Goal: Find specific page/section: Find specific page/section

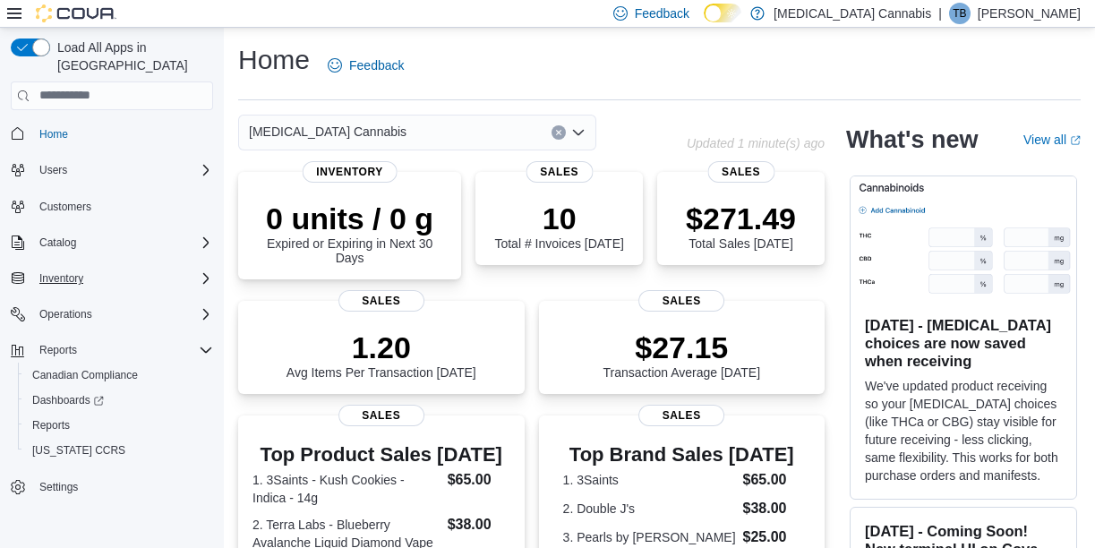
click at [109, 268] on div "Inventory" at bounding box center [122, 278] width 181 height 21
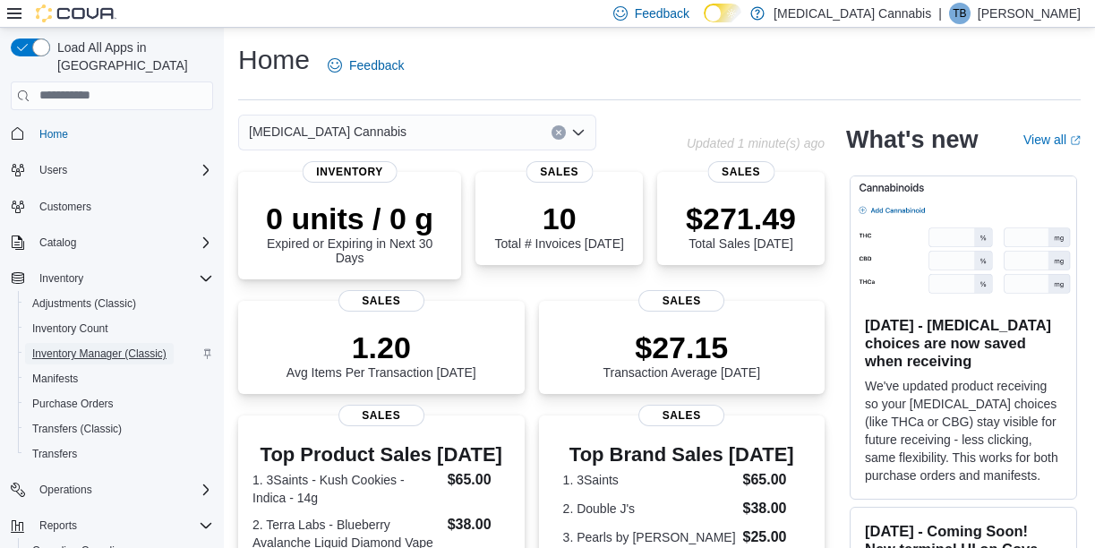
click at [105, 347] on span "Inventory Manager (Classic)" at bounding box center [99, 354] width 134 height 14
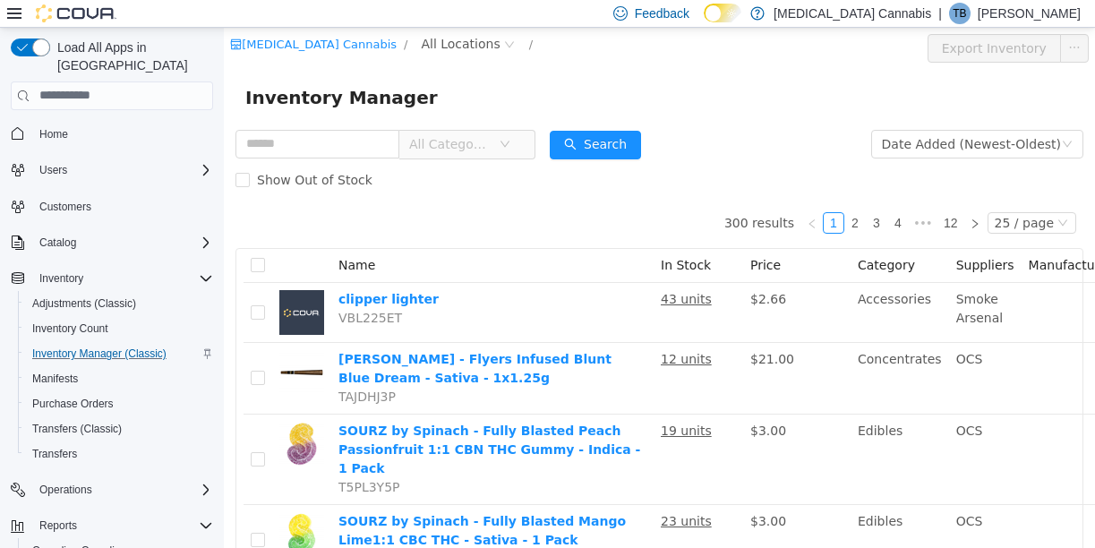
click at [512, 139] on span "All Categories" at bounding box center [459, 143] width 123 height 29
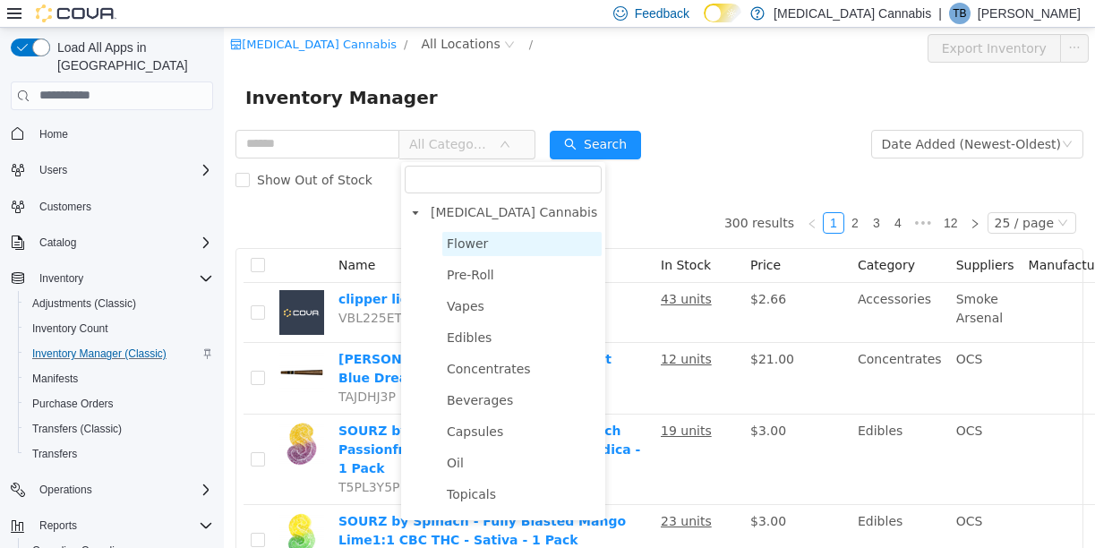
click at [492, 242] on span "Flower" at bounding box center [521, 243] width 159 height 24
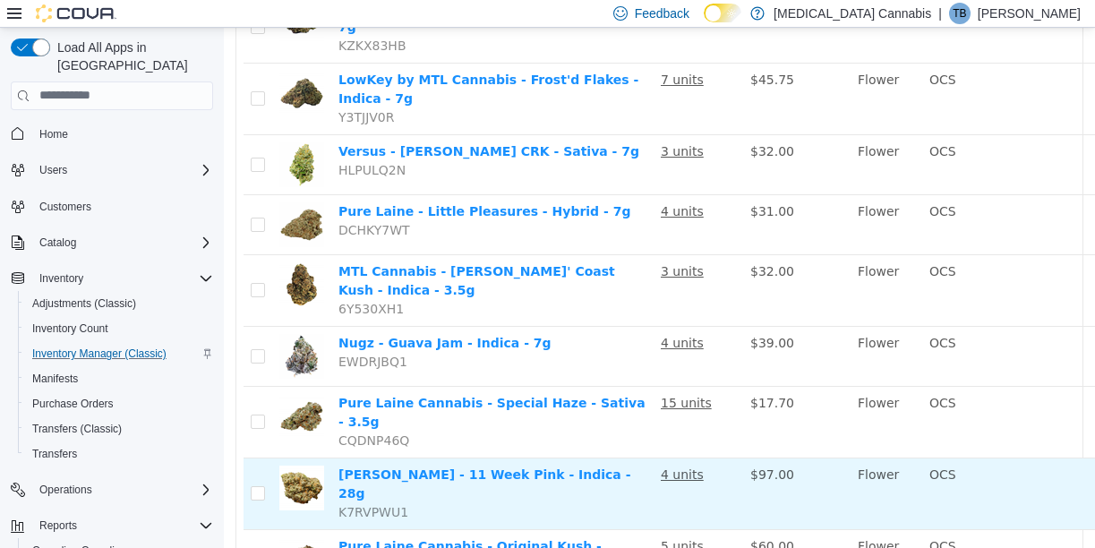
scroll to position [1320, 0]
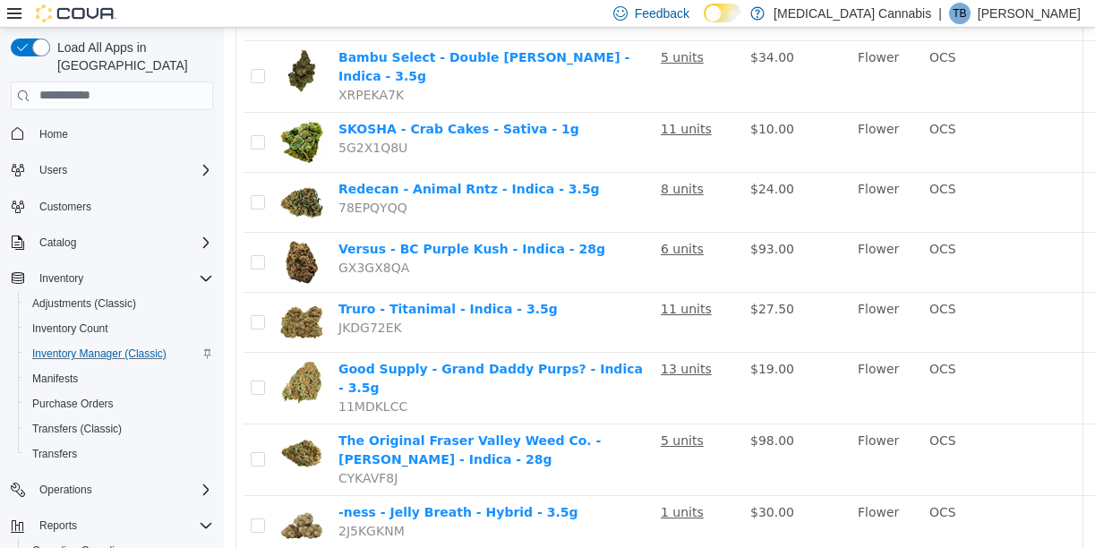
scroll to position [1177, 0]
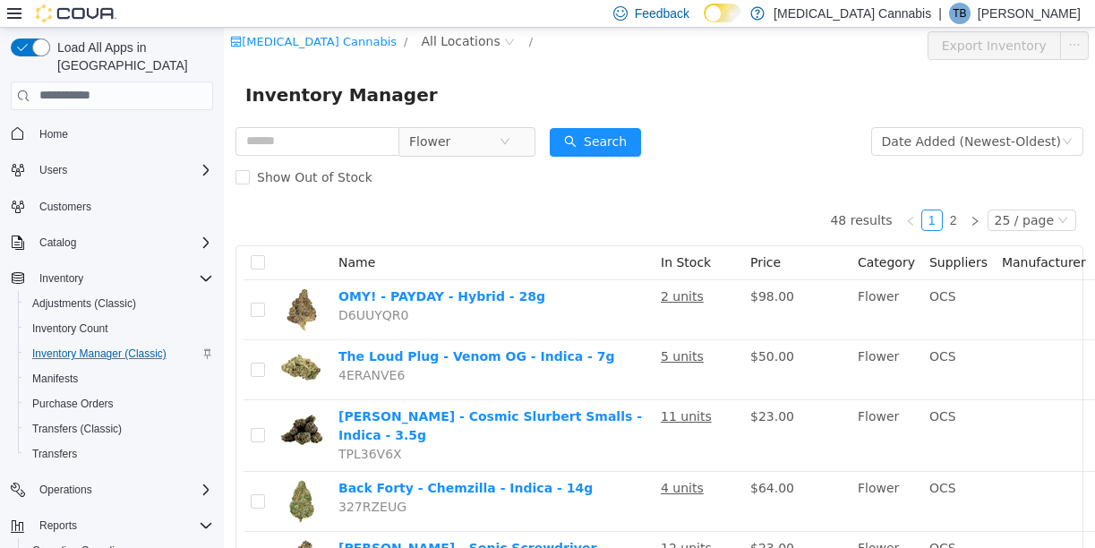
scroll to position [0, 0]
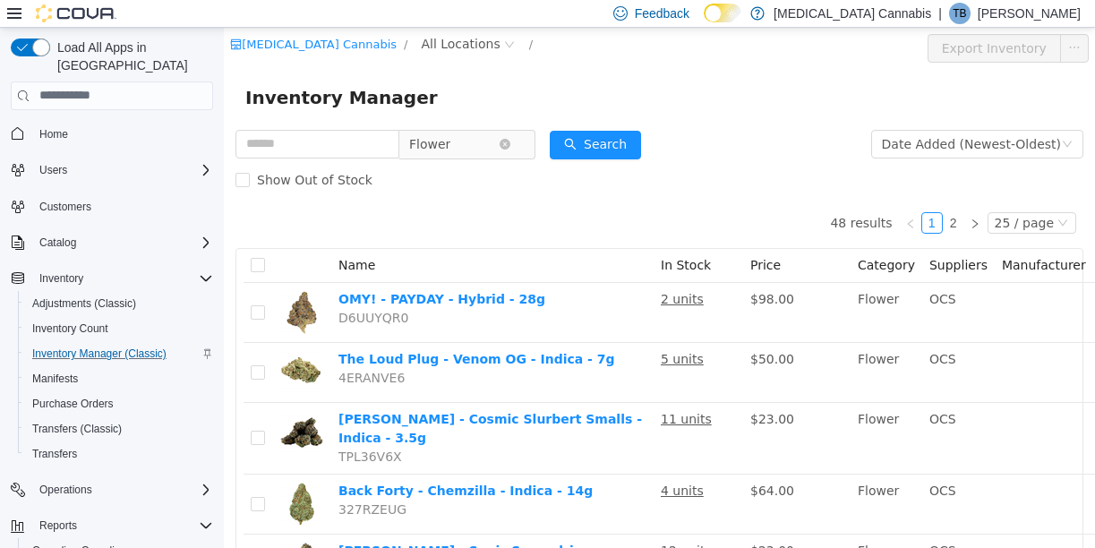
click at [510, 149] on icon "icon: down" at bounding box center [505, 144] width 11 height 13
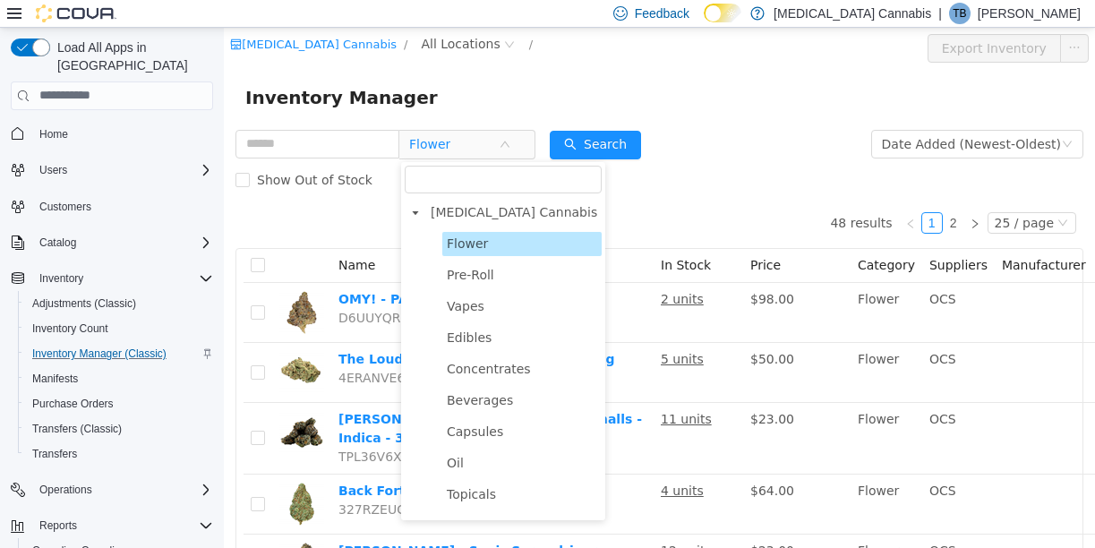
click at [495, 107] on div "Inventory Manager" at bounding box center [659, 96] width 828 height 29
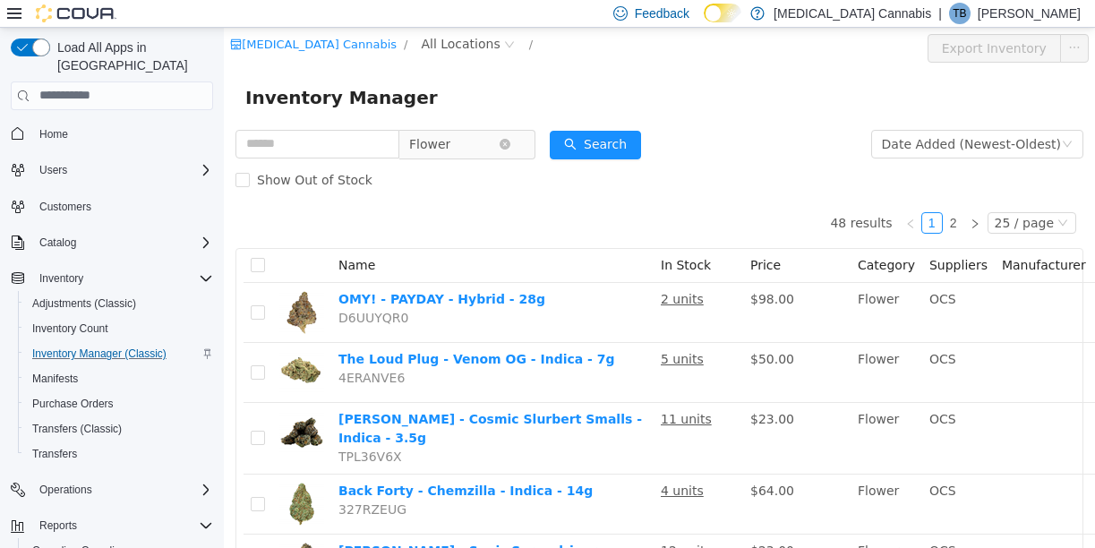
click at [497, 157] on span "Flower" at bounding box center [454, 143] width 90 height 27
click at [518, 147] on span "Flower" at bounding box center [459, 143] width 123 height 29
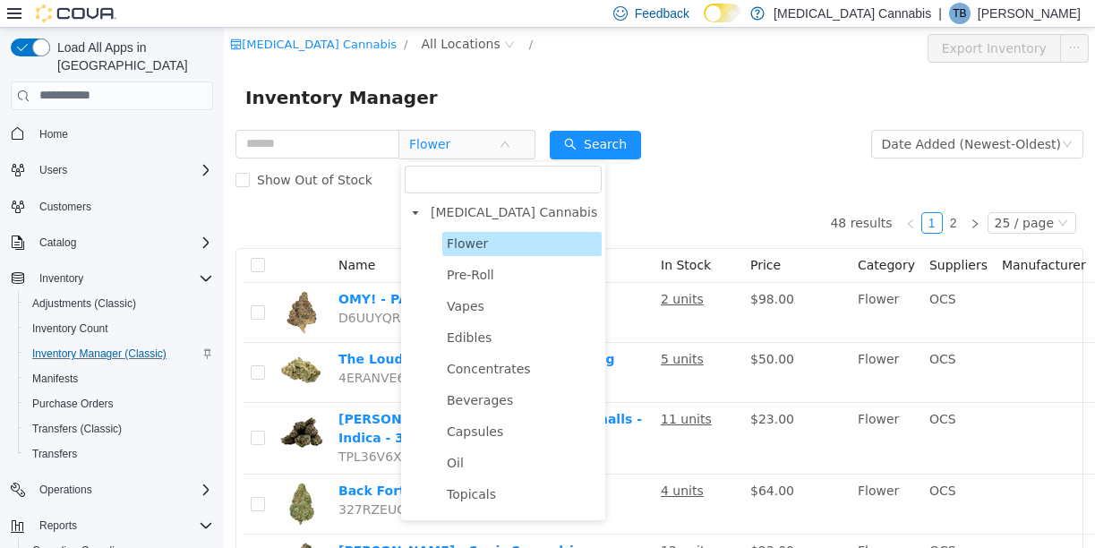
click at [482, 98] on div "Inventory Manager" at bounding box center [659, 96] width 828 height 29
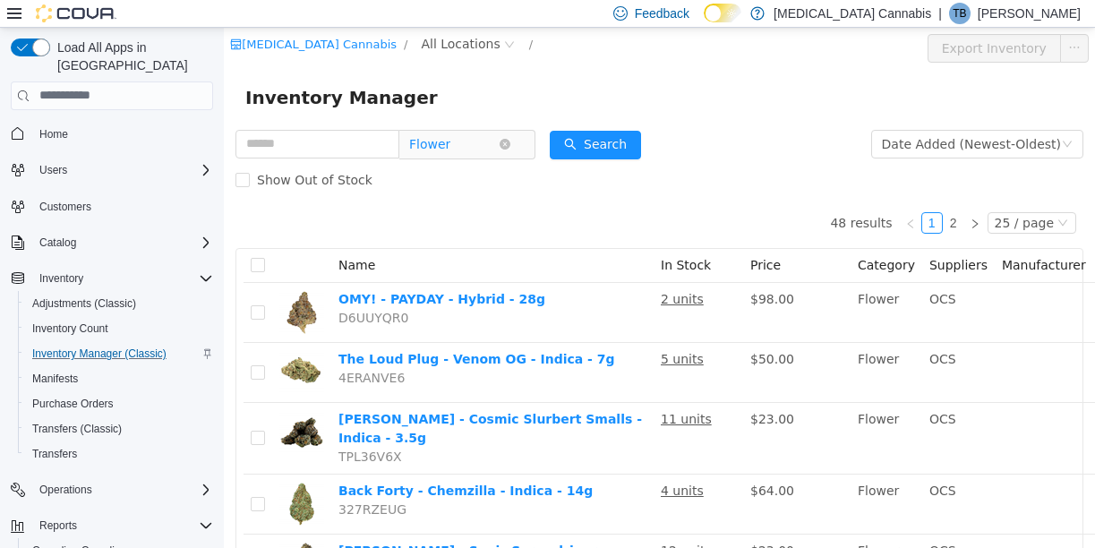
click at [486, 143] on span "Flower" at bounding box center [454, 143] width 90 height 27
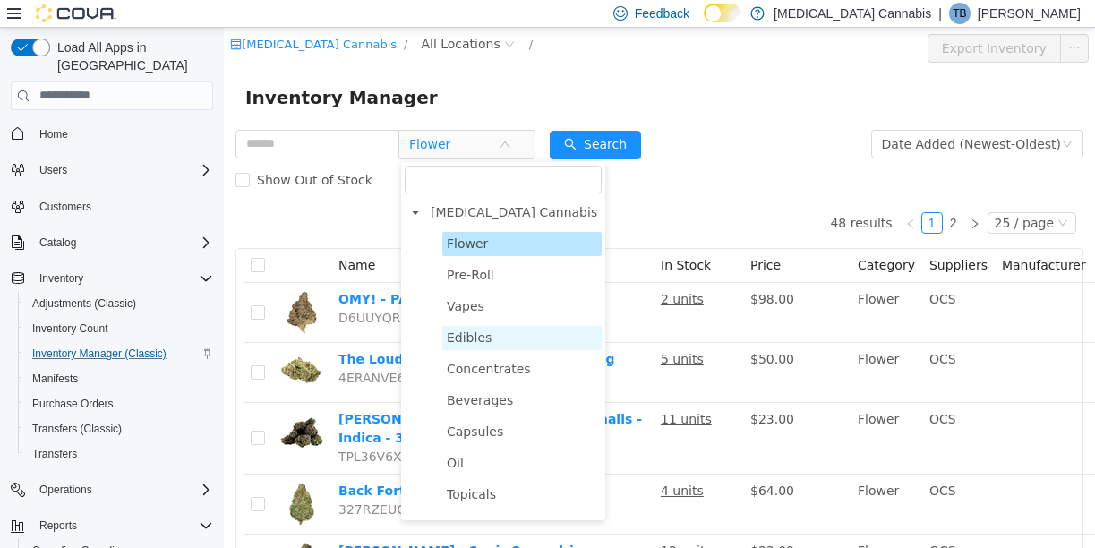
click at [496, 331] on span "Edibles" at bounding box center [521, 337] width 159 height 24
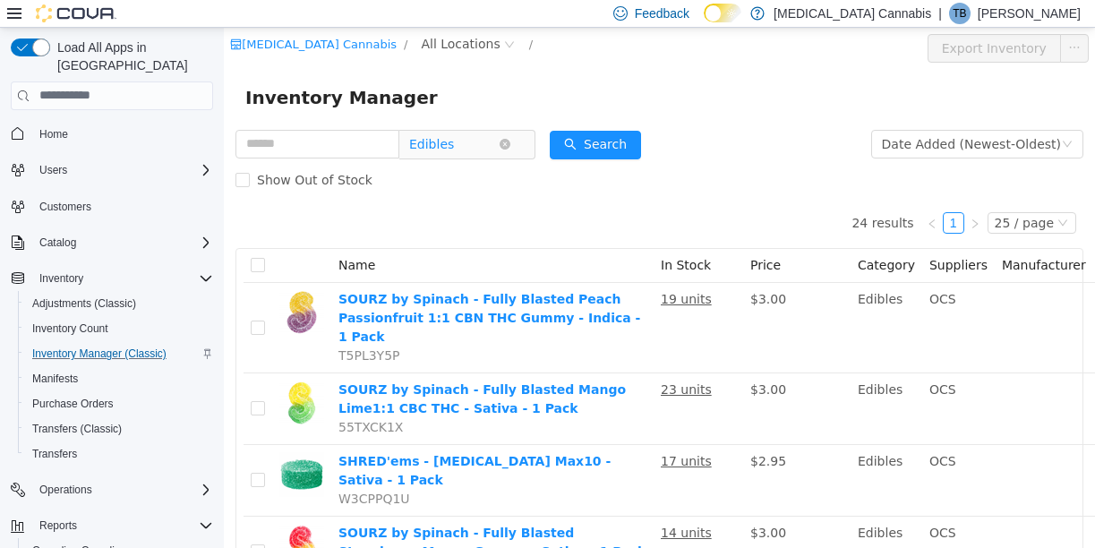
click at [501, 150] on span "Edibles" at bounding box center [459, 143] width 123 height 29
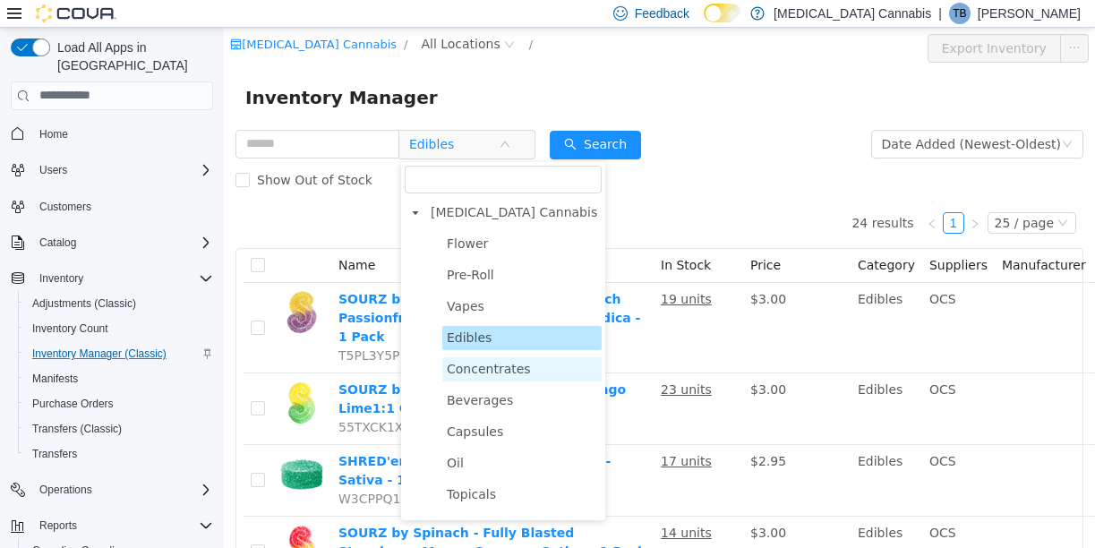
click at [509, 372] on span "Concentrates" at bounding box center [489, 368] width 84 height 14
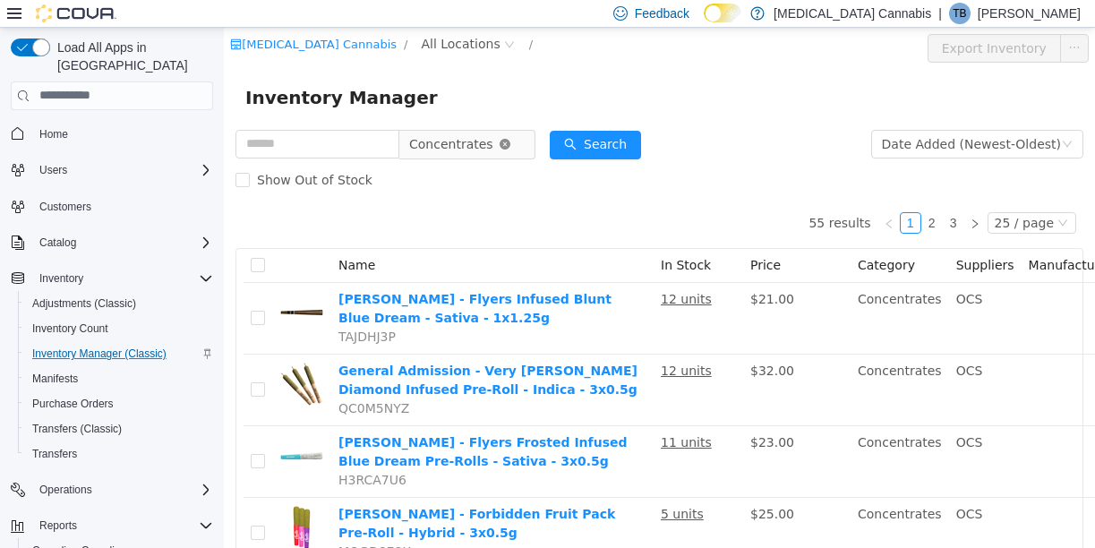
click at [502, 145] on icon "icon: close-circle" at bounding box center [505, 143] width 11 height 11
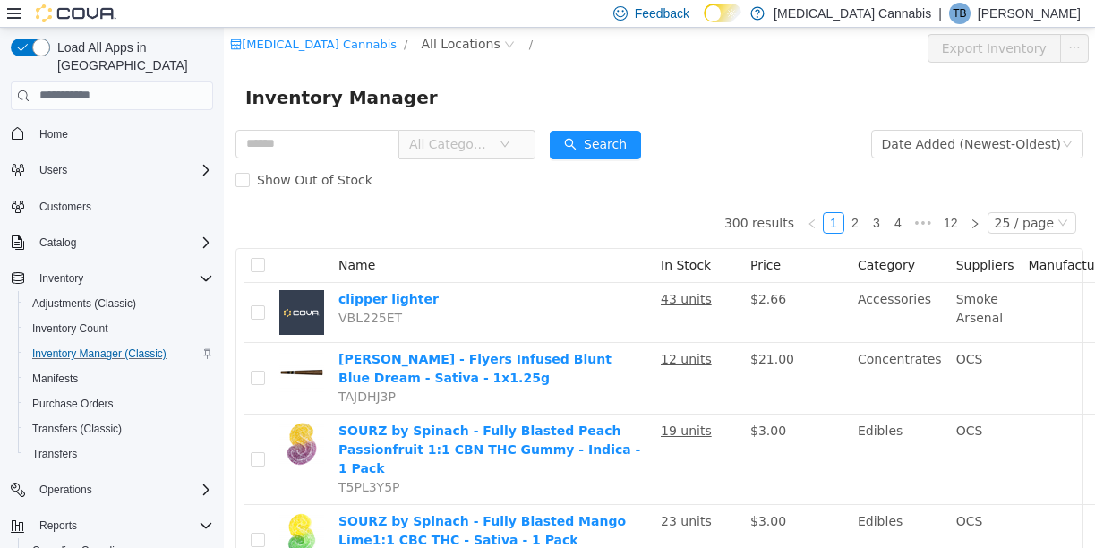
click at [495, 145] on span "All Categories" at bounding box center [454, 143] width 90 height 27
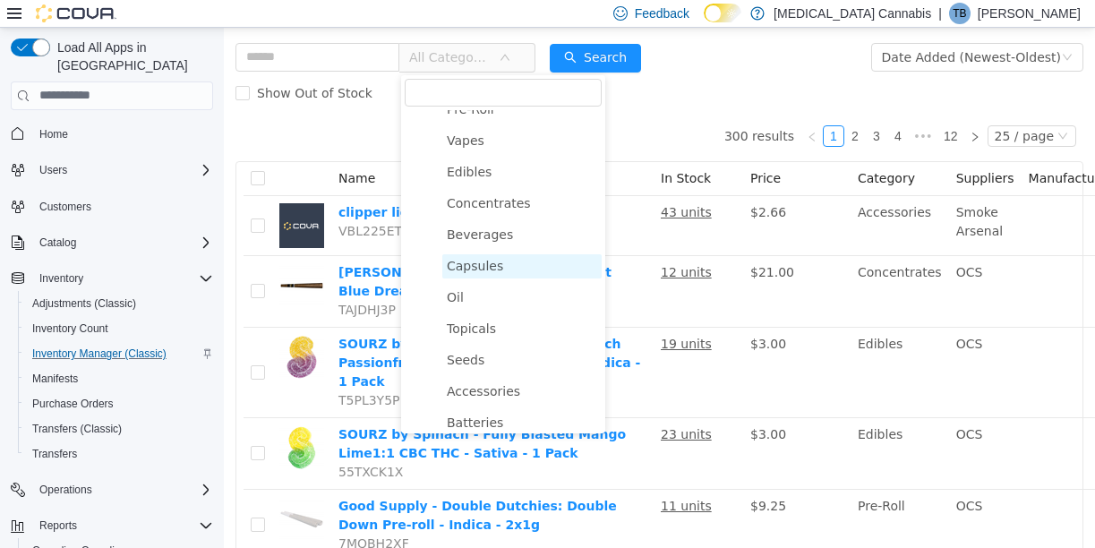
scroll to position [75, 0]
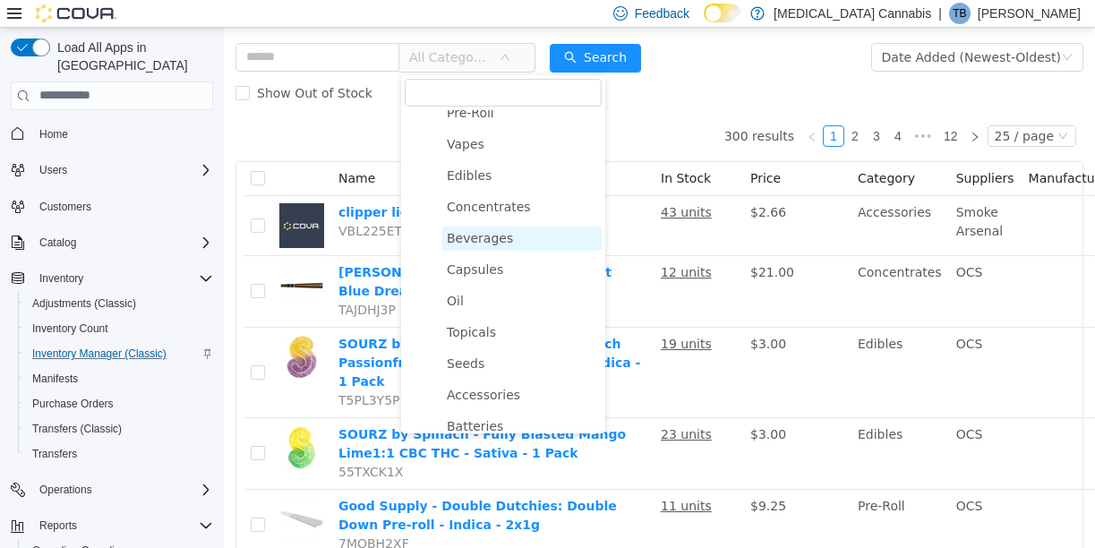
click at [459, 236] on span "Beverages" at bounding box center [480, 237] width 66 height 14
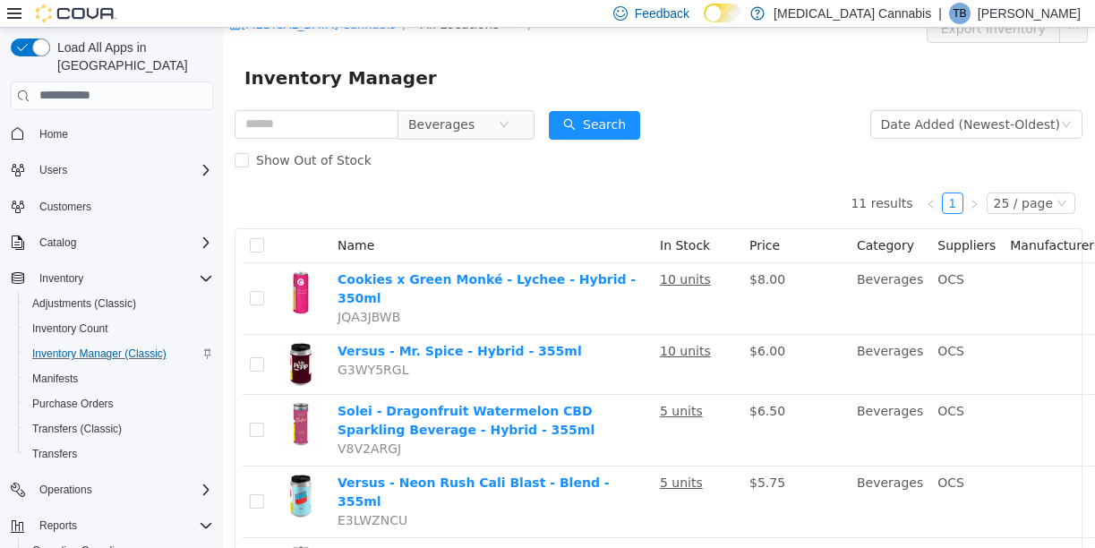
scroll to position [0, 1]
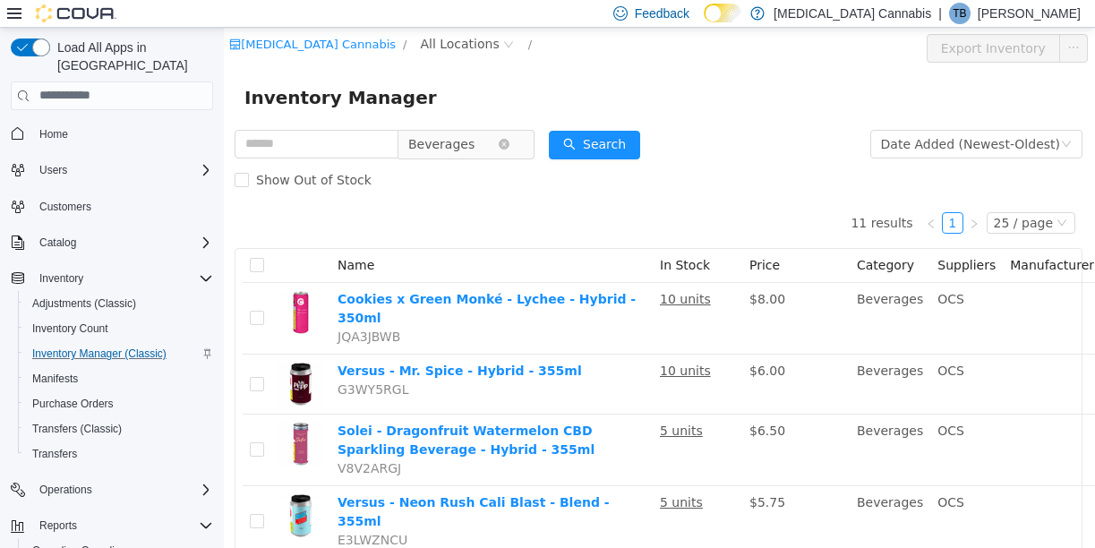
click at [506, 155] on span "Beverages" at bounding box center [459, 143] width 123 height 29
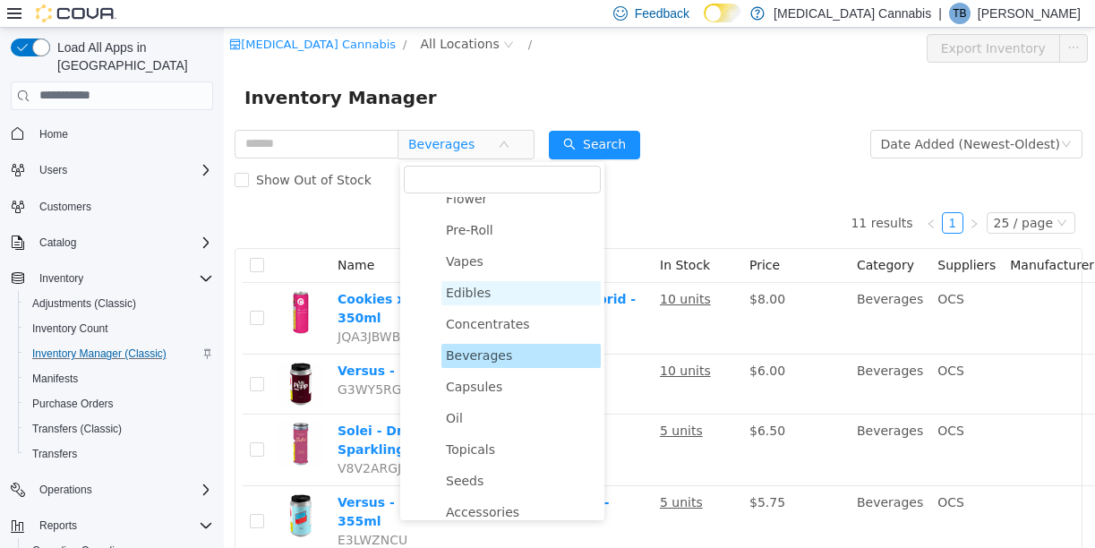
scroll to position [44, 0]
click at [485, 255] on span "Vapes" at bounding box center [520, 262] width 159 height 24
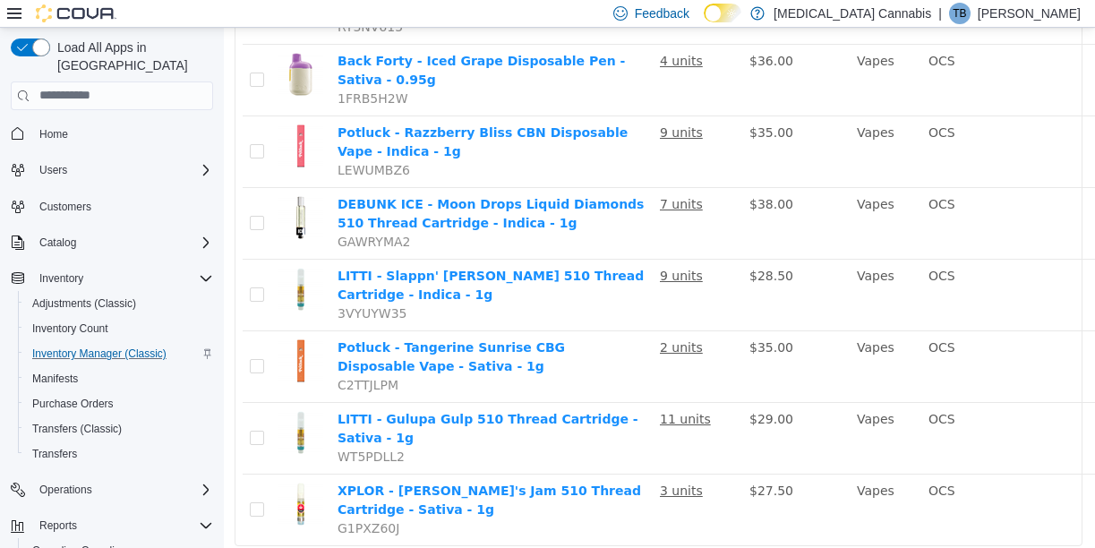
scroll to position [1541, 1]
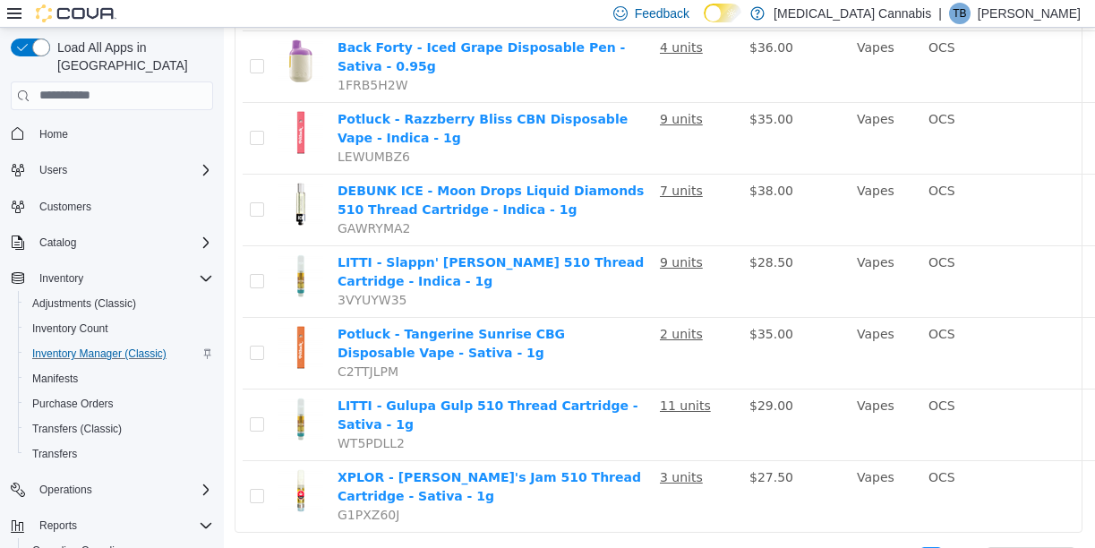
click at [960, 547] on link "2" at bounding box center [953, 557] width 20 height 20
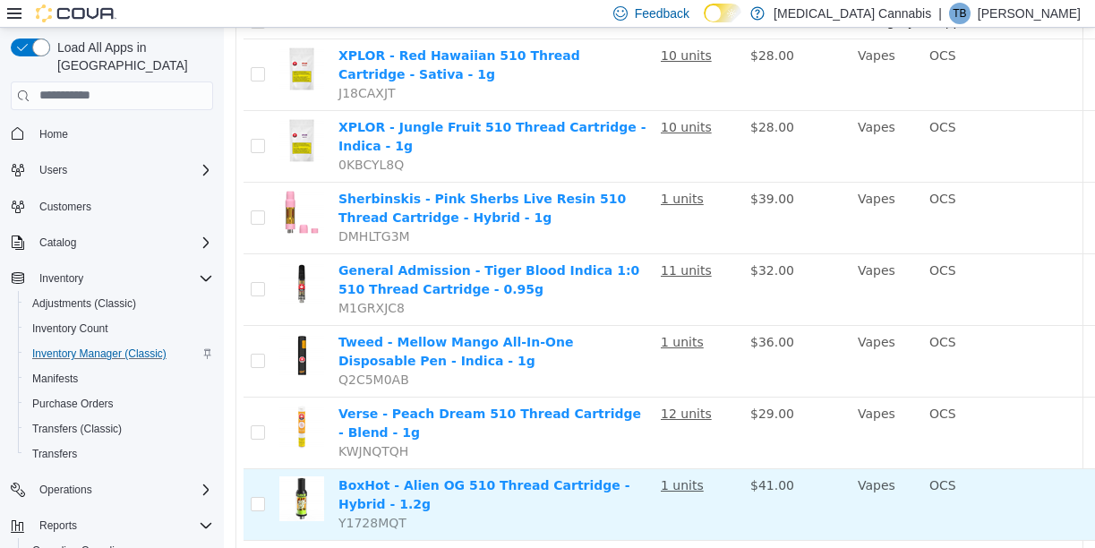
scroll to position [0, 0]
